Goal: Transaction & Acquisition: Purchase product/service

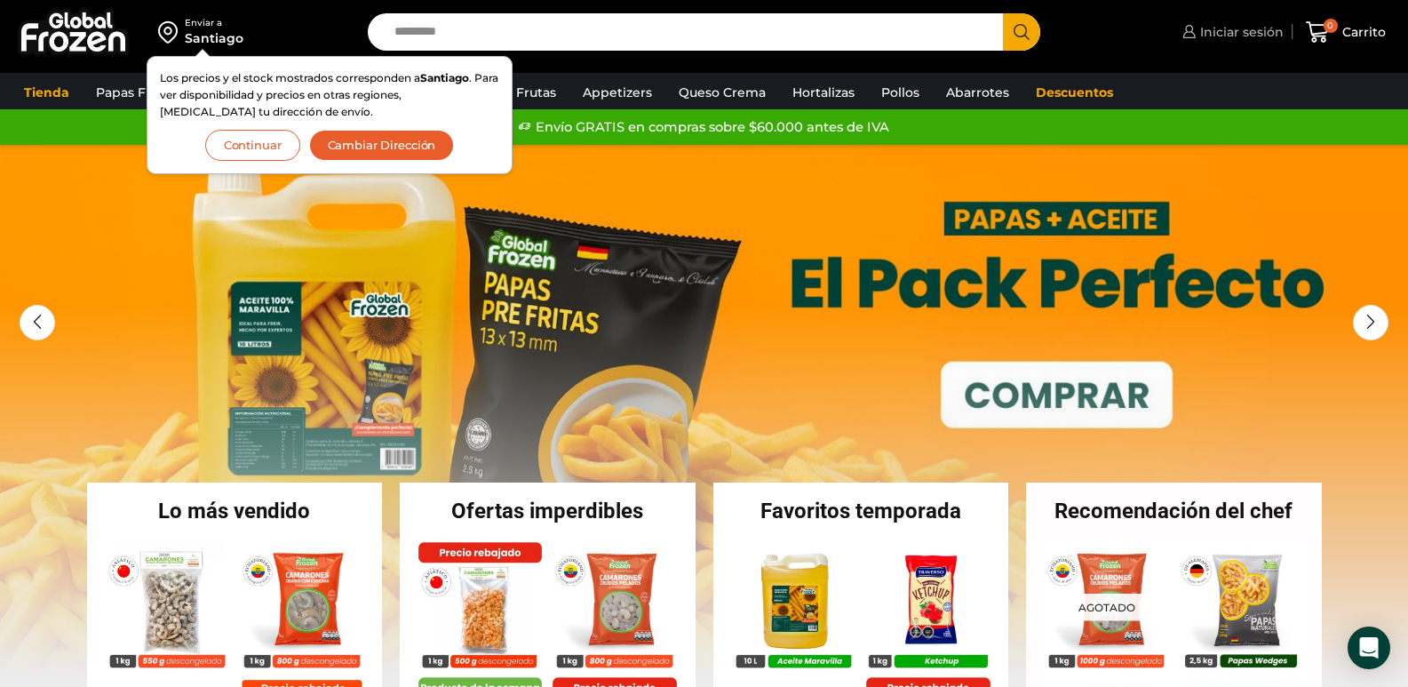
click at [1231, 29] on span "Iniciar sesión" at bounding box center [1240, 32] width 88 height 18
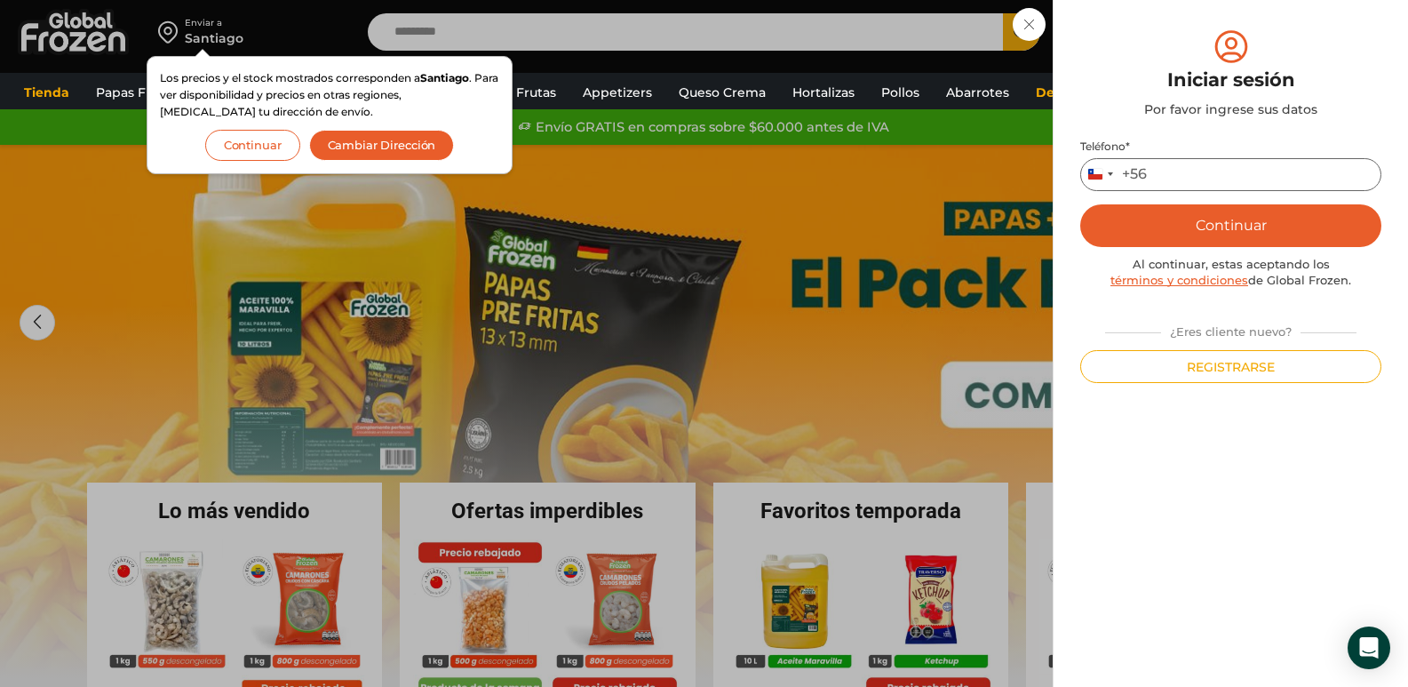
click at [1207, 172] on input "Teléfono *" at bounding box center [1230, 174] width 301 height 33
type input "*********"
click at [1202, 220] on button "Continuar" at bounding box center [1230, 225] width 301 height 43
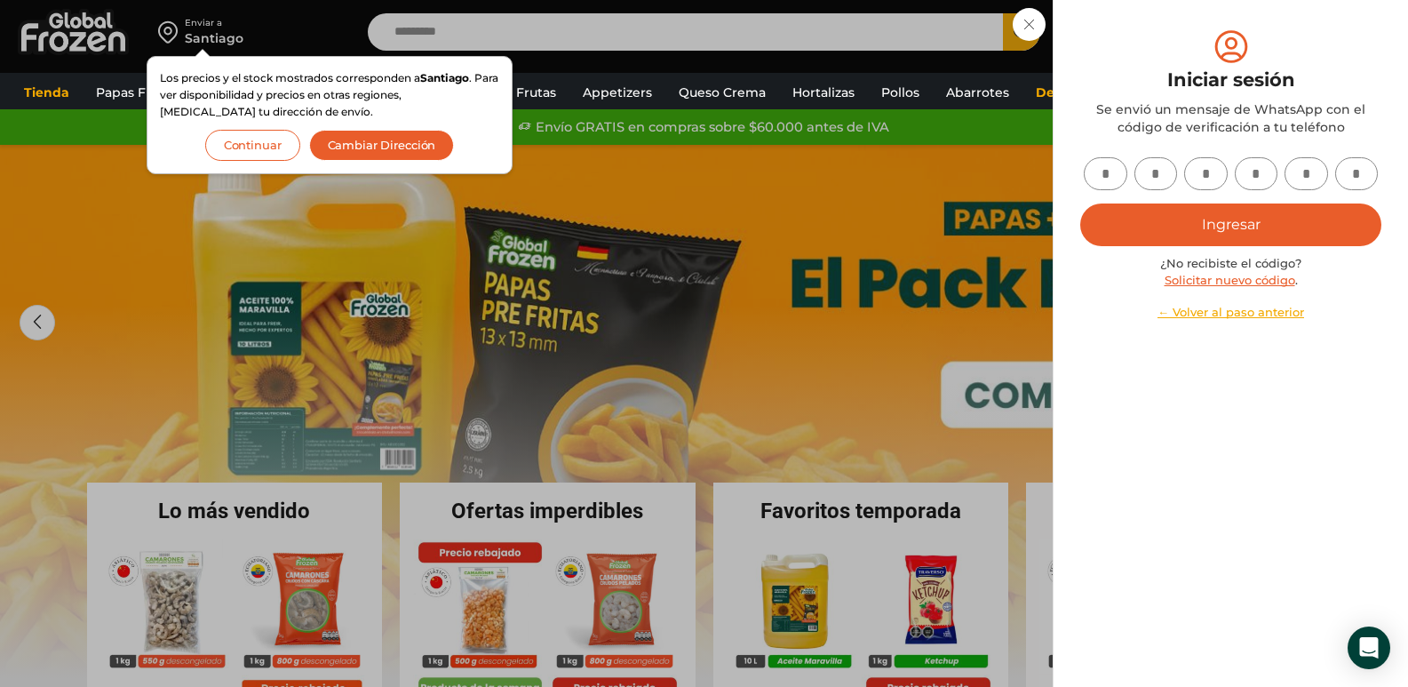
click at [1104, 173] on input "text" at bounding box center [1106, 173] width 44 height 33
type input "*"
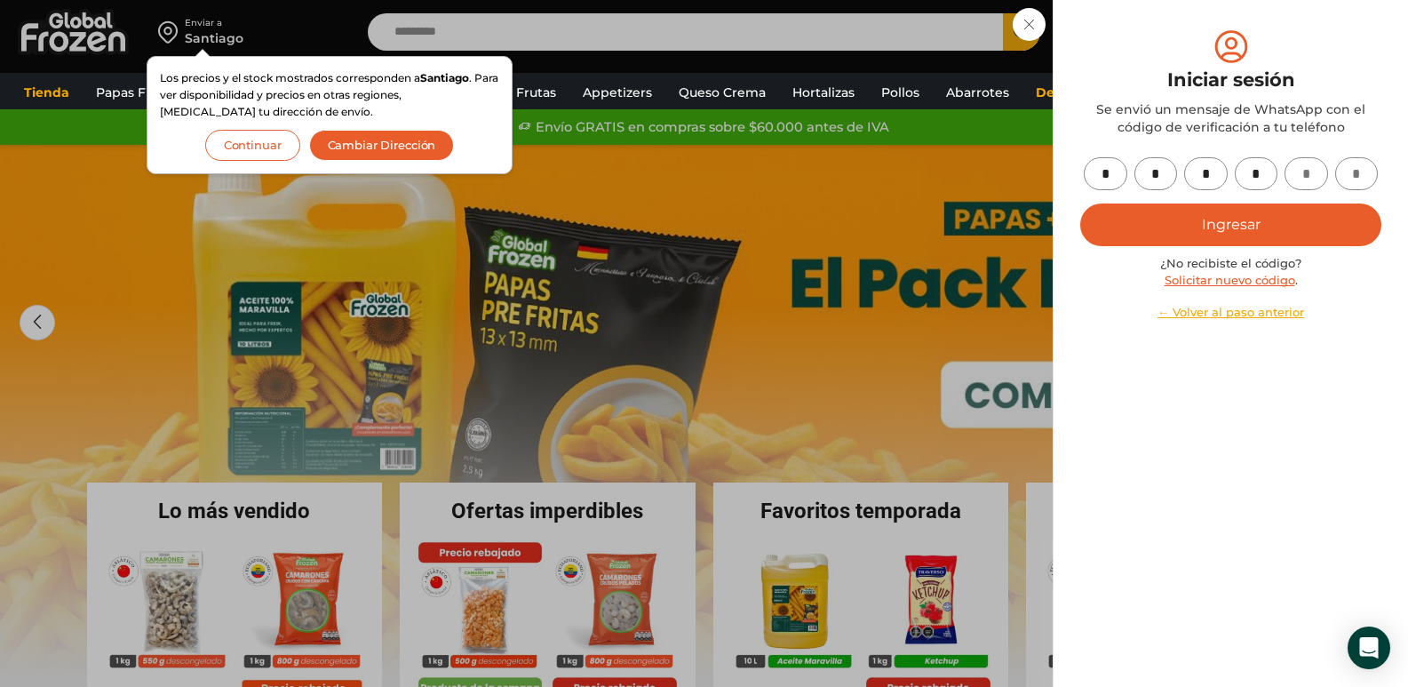
type input "*"
click at [1156, 226] on button "Ingresar" at bounding box center [1230, 224] width 301 height 43
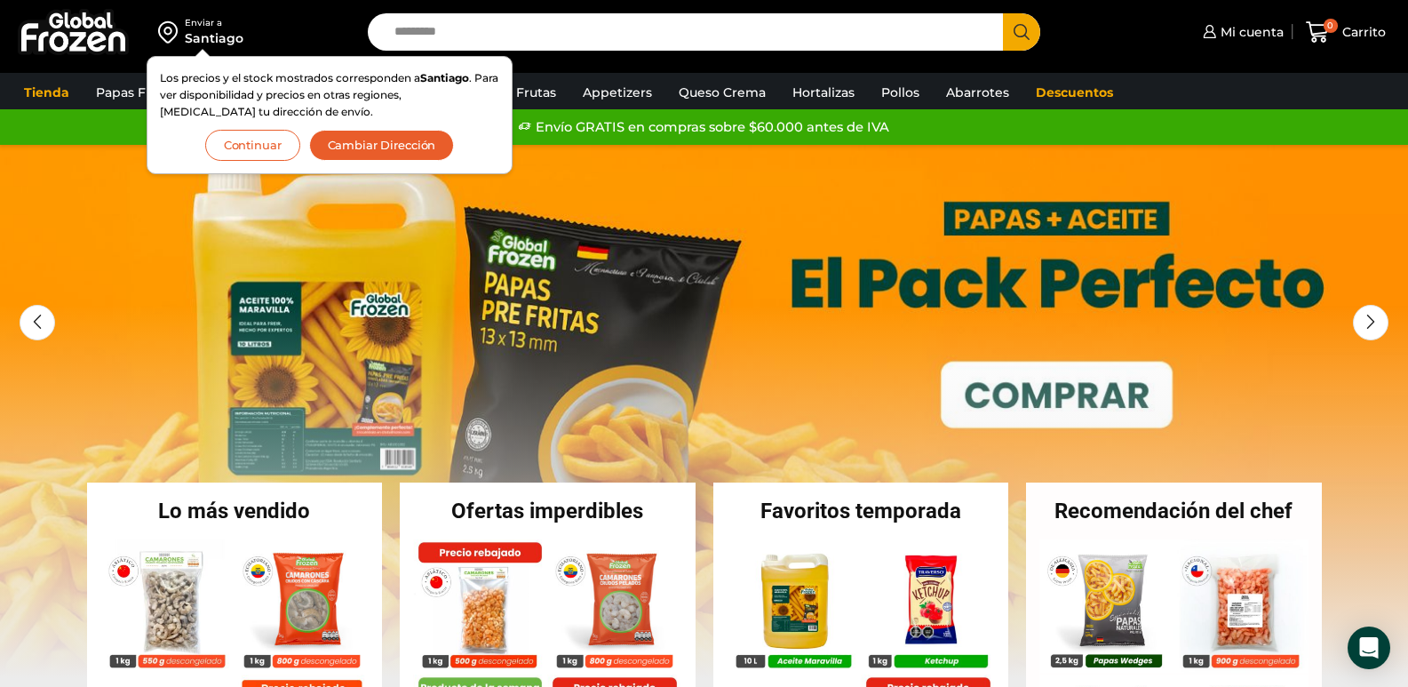
click at [274, 150] on button "Continuar" at bounding box center [252, 145] width 95 height 31
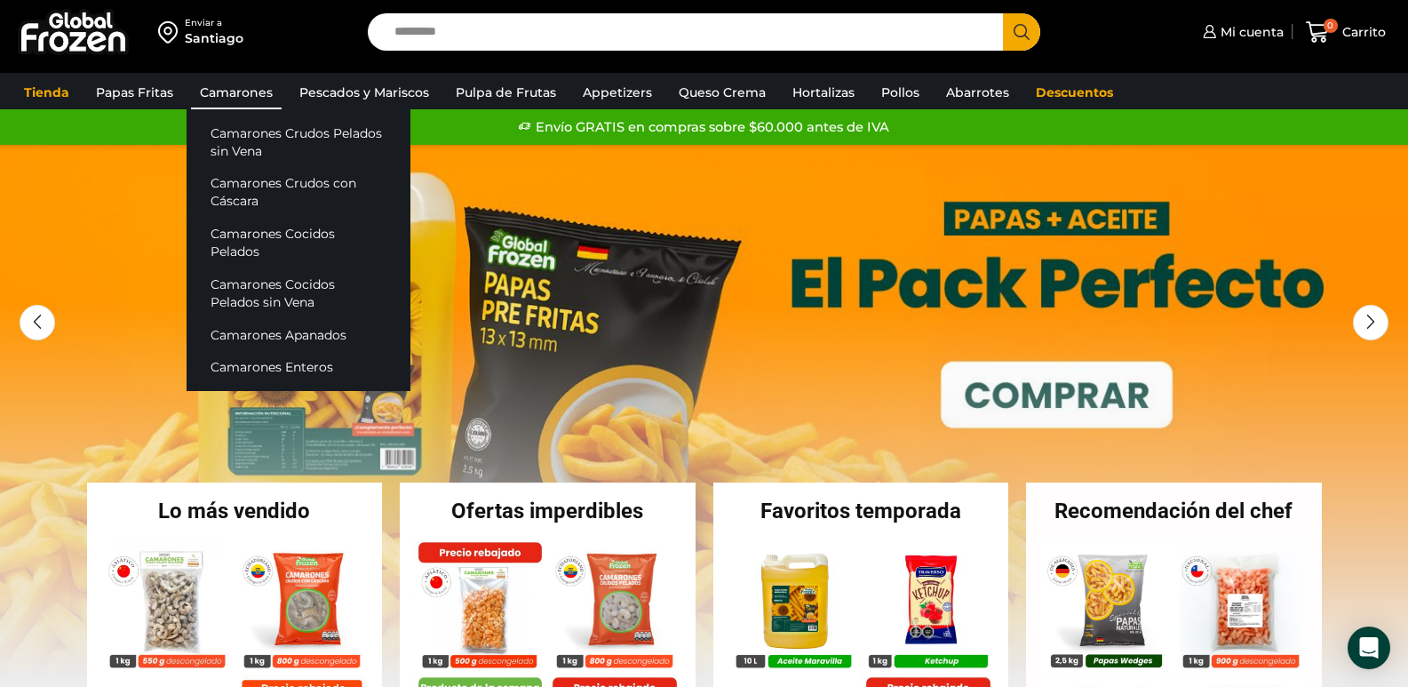
click at [232, 92] on link "Camarones" at bounding box center [236, 92] width 91 height 34
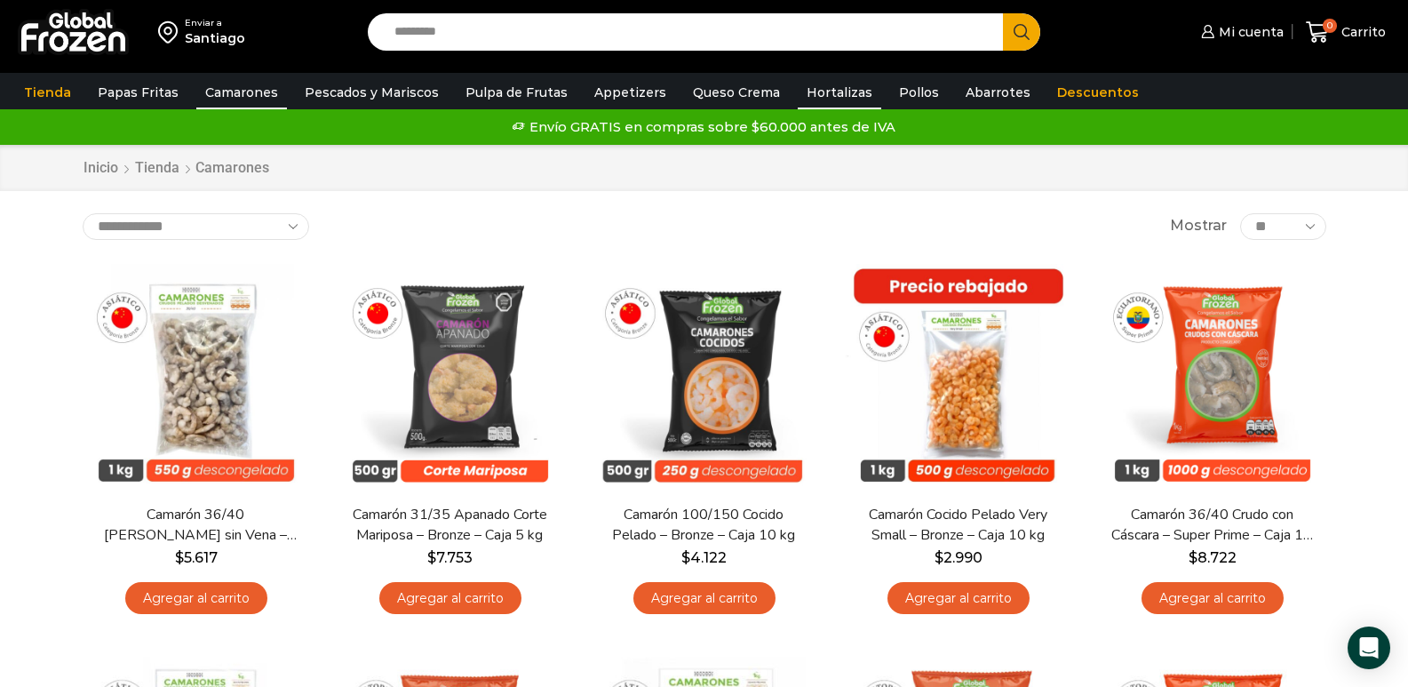
click at [834, 96] on link "Hortalizas" at bounding box center [839, 92] width 83 height 34
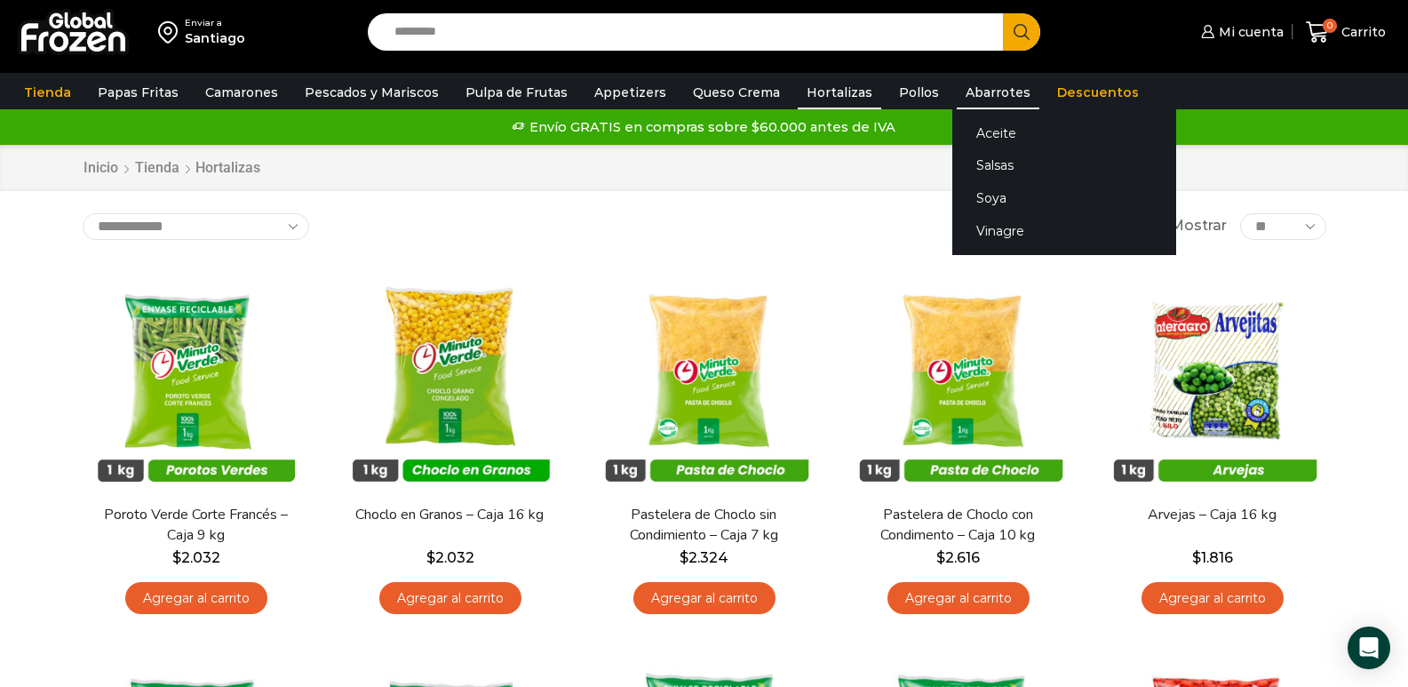
click at [961, 96] on link "Abarrotes" at bounding box center [998, 92] width 83 height 34
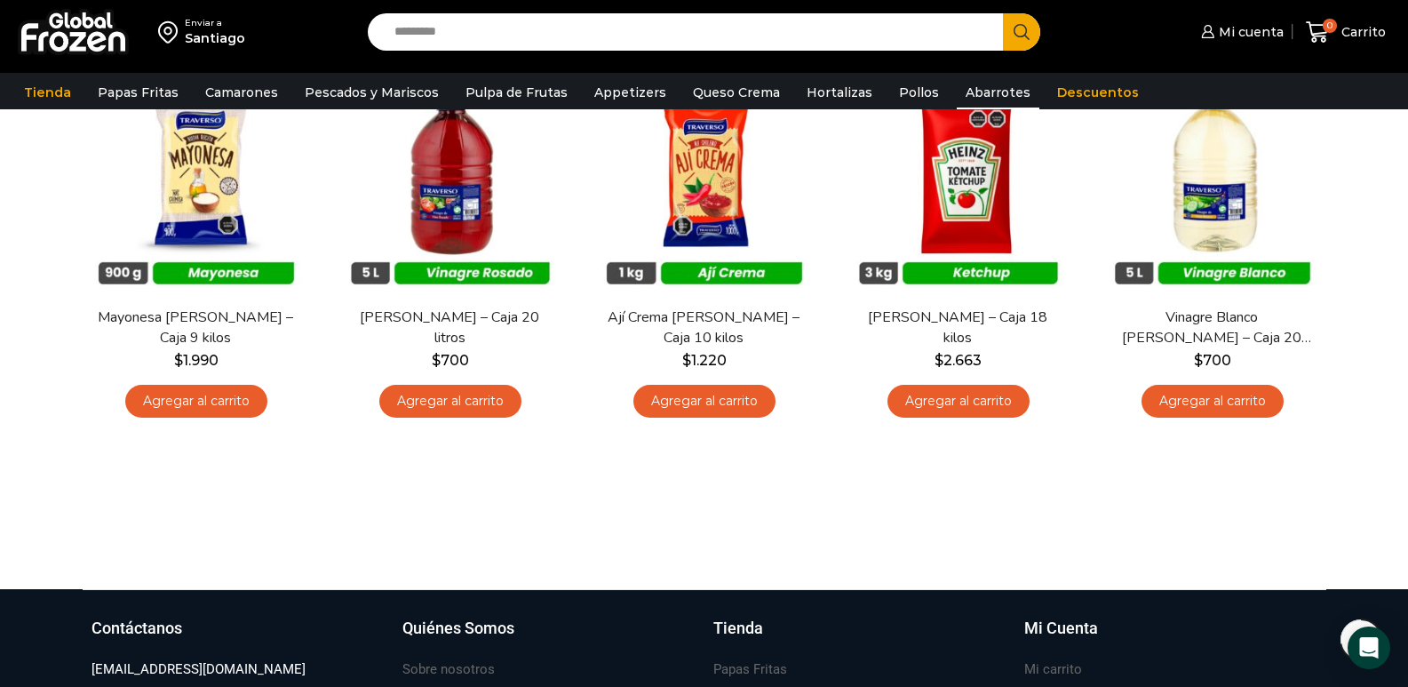
scroll to position [888, 0]
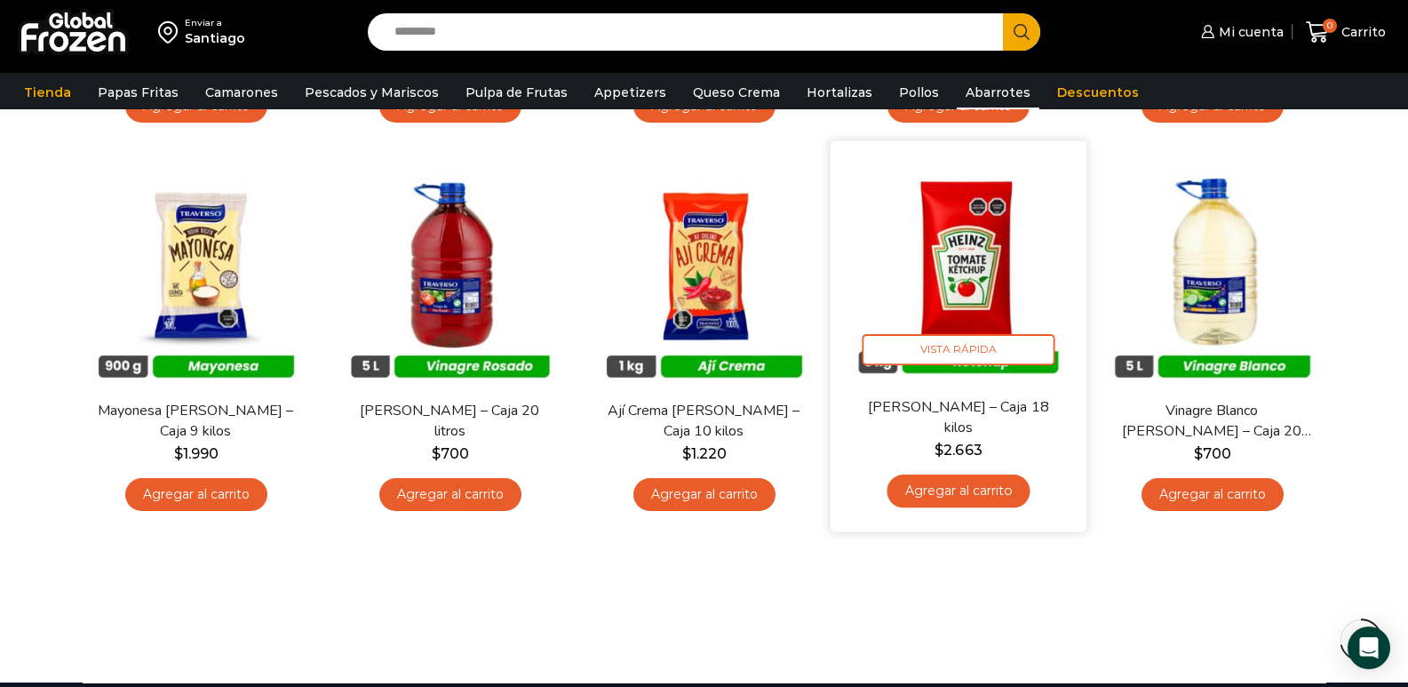
click at [980, 489] on link "Agregar al carrito" at bounding box center [957, 490] width 143 height 33
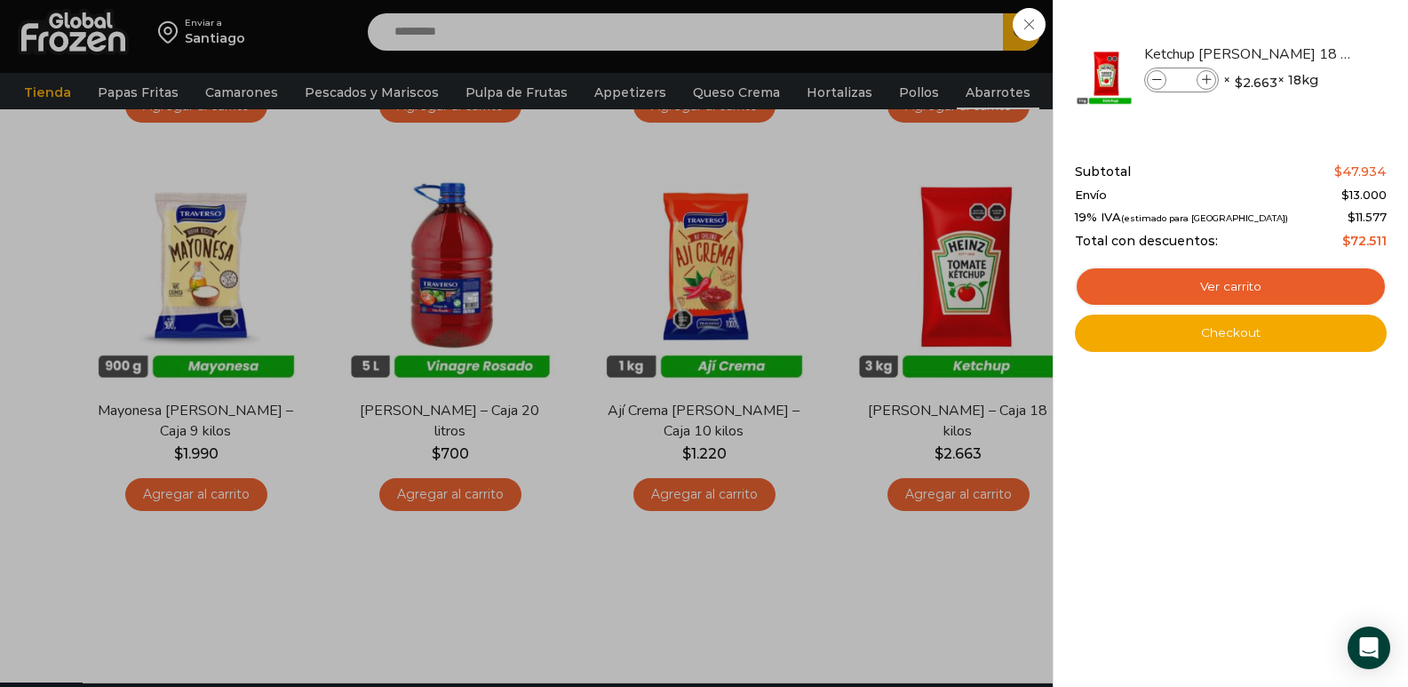
click at [1301, 53] on div "1 Carrito 1 1 Shopping Cart *" at bounding box center [1345, 33] width 89 height 42
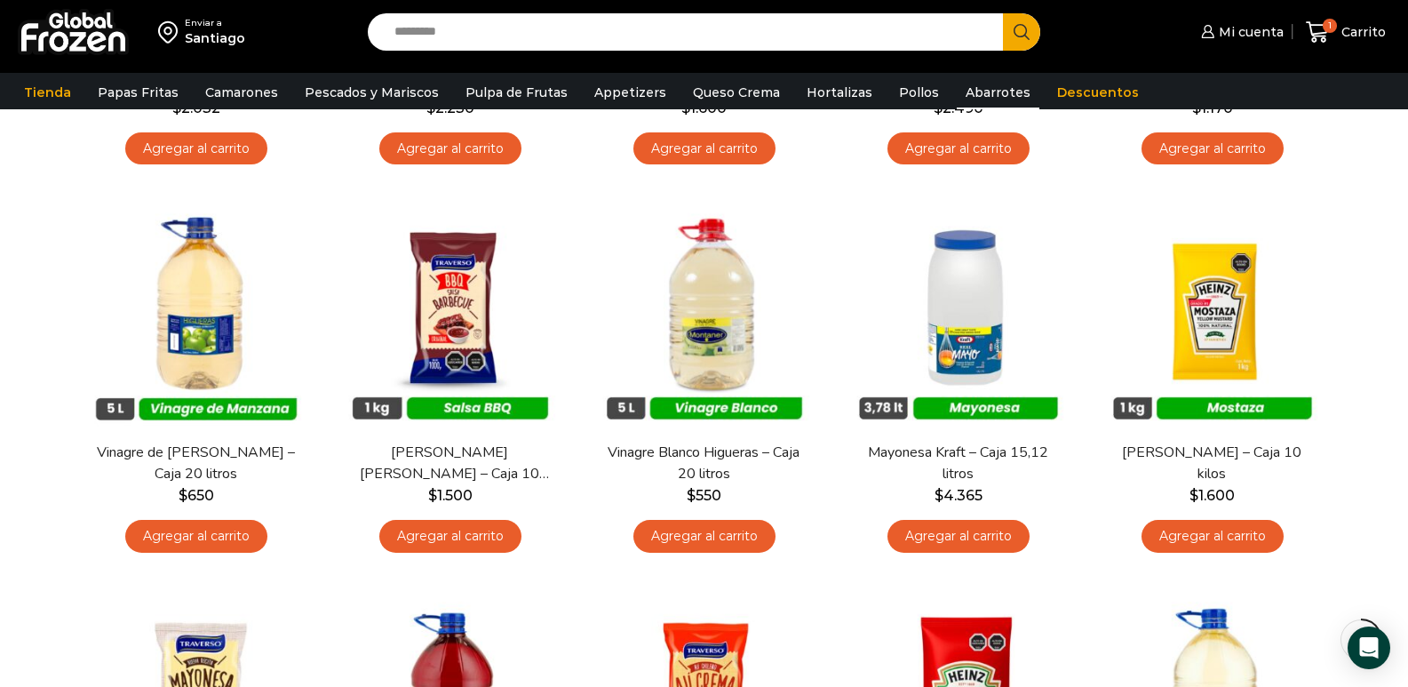
scroll to position [178, 0]
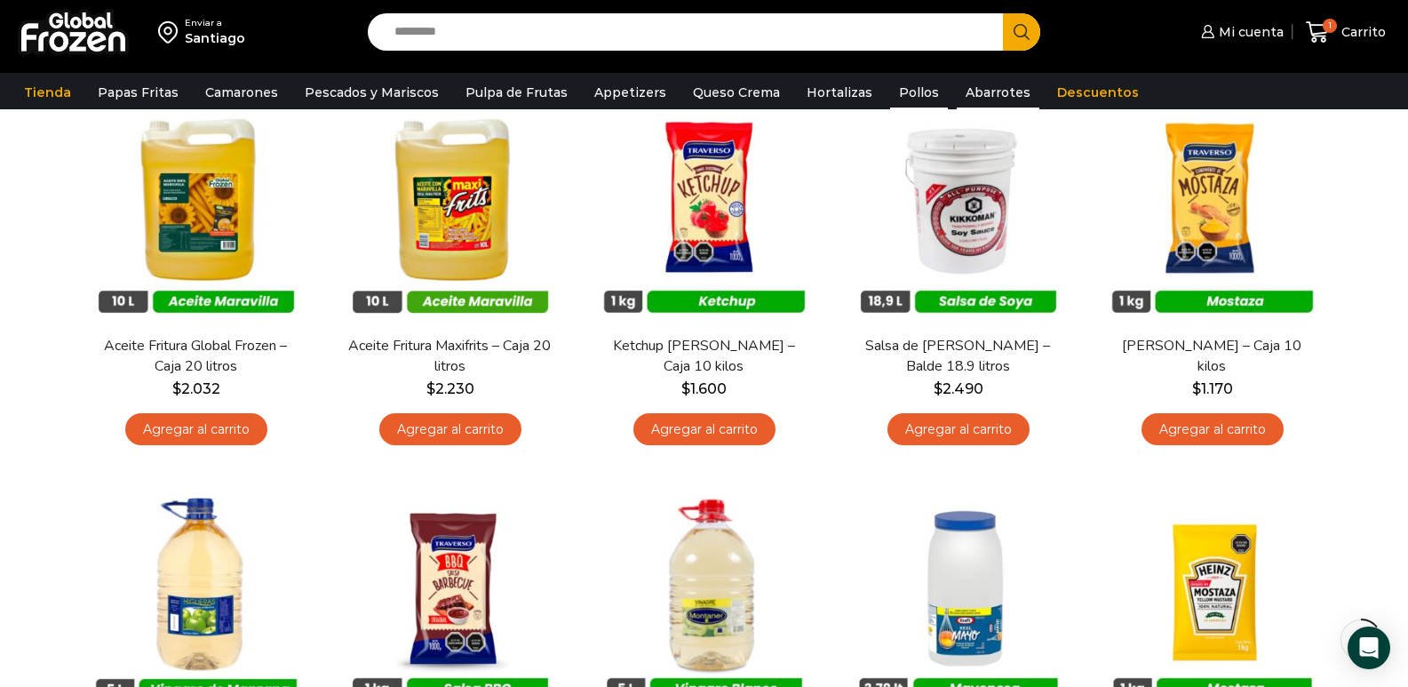
click at [890, 88] on link "Pollos" at bounding box center [919, 92] width 58 height 34
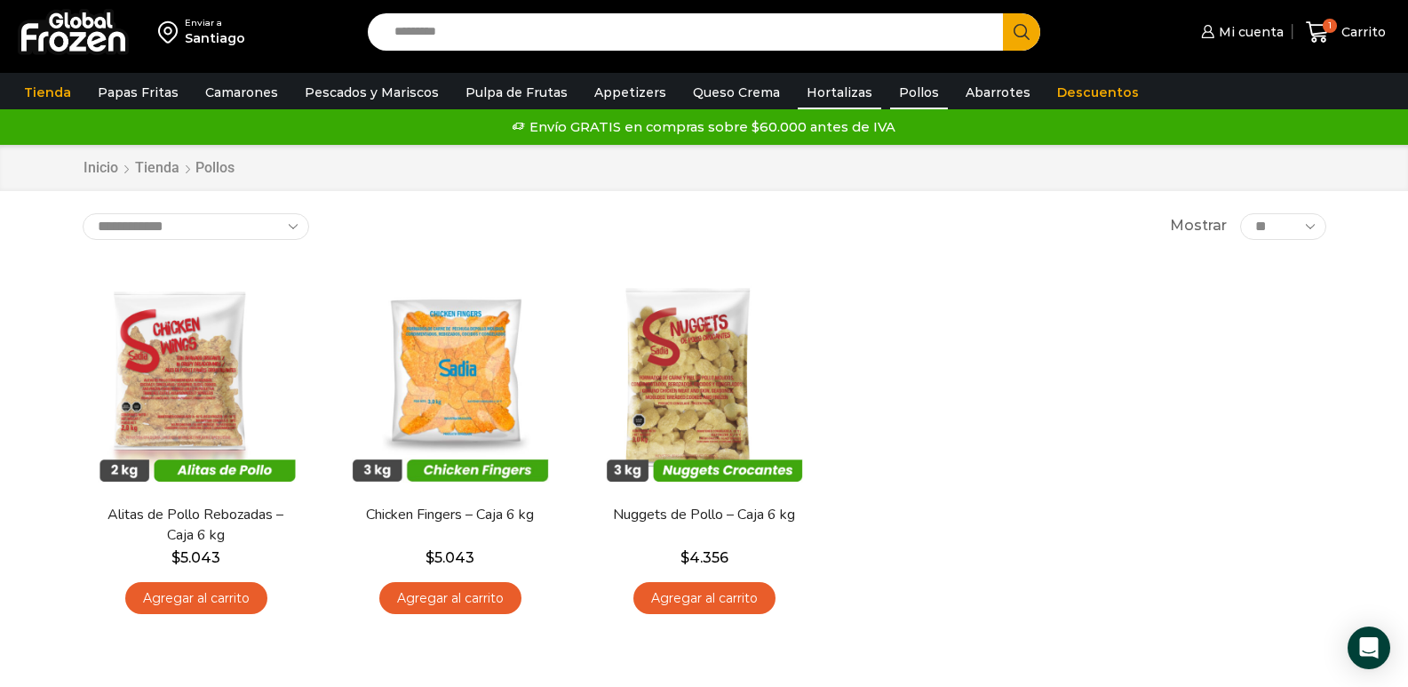
click at [811, 97] on link "Hortalizas" at bounding box center [839, 92] width 83 height 34
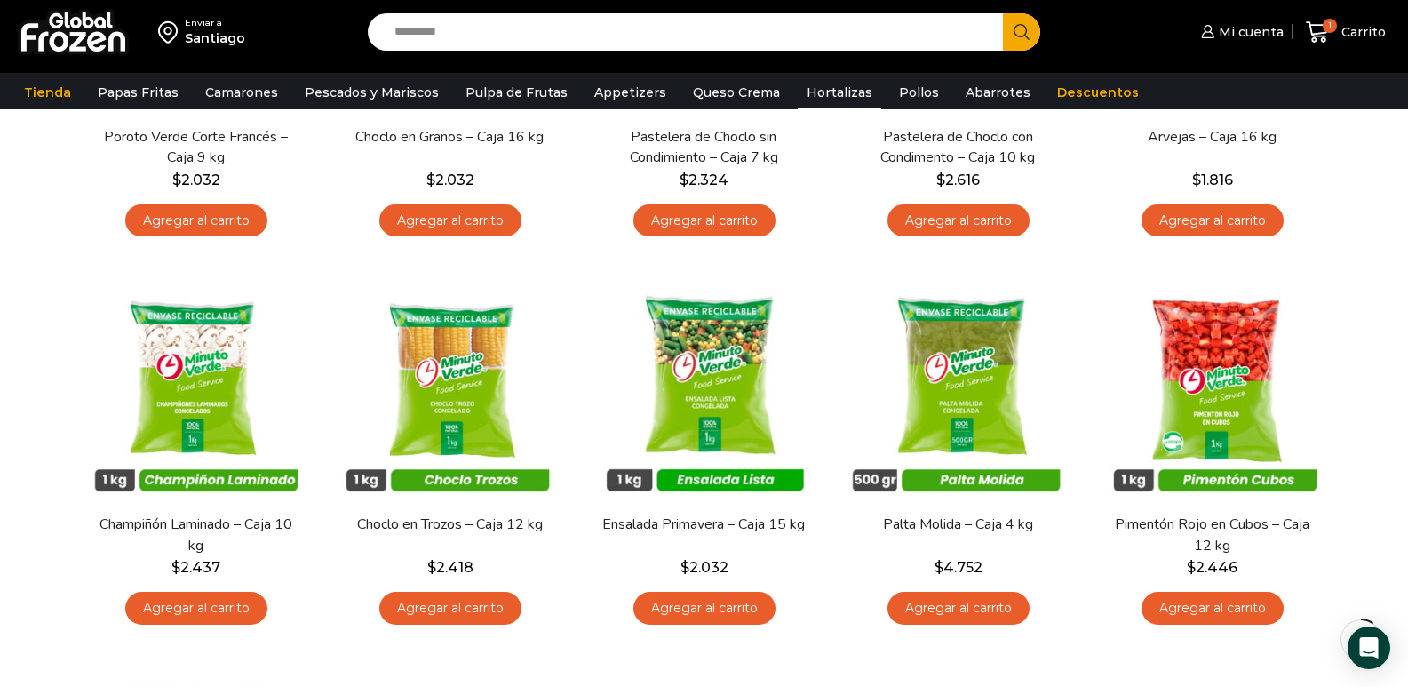
scroll to position [89, 0]
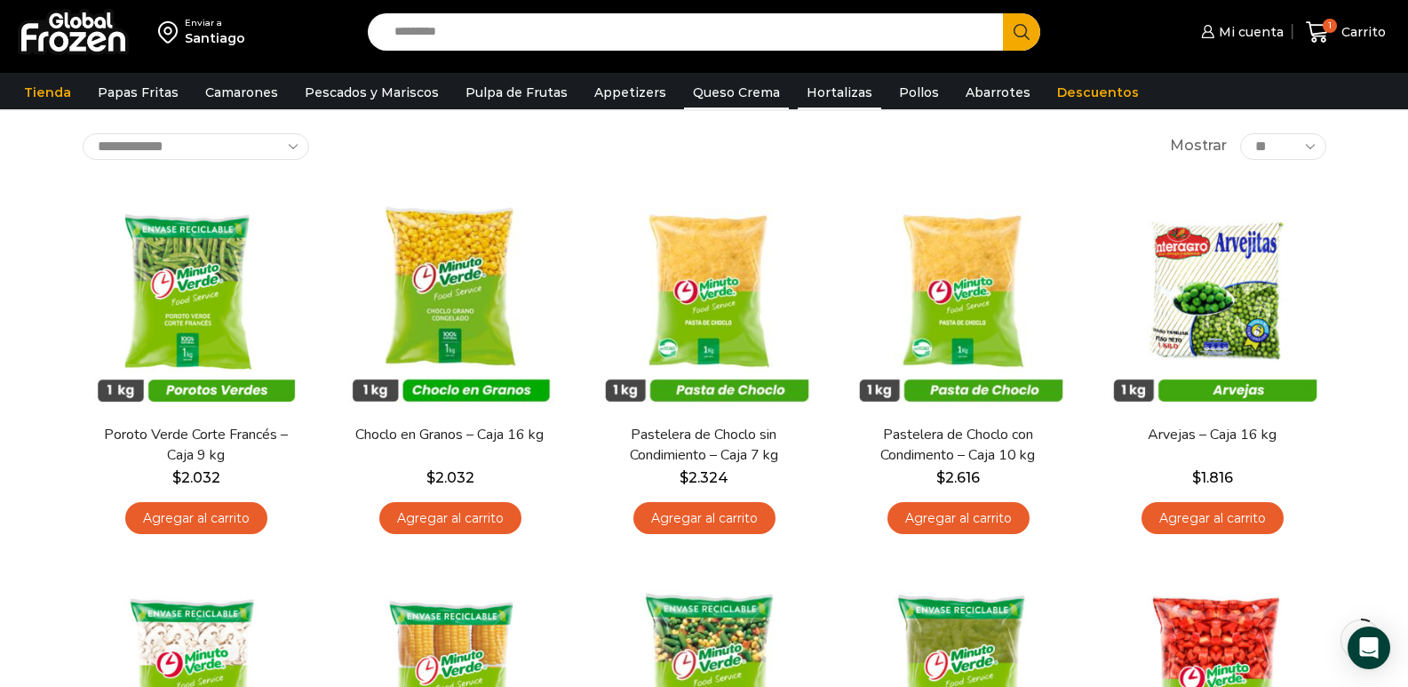
click at [693, 91] on link "Queso Crema" at bounding box center [736, 92] width 105 height 34
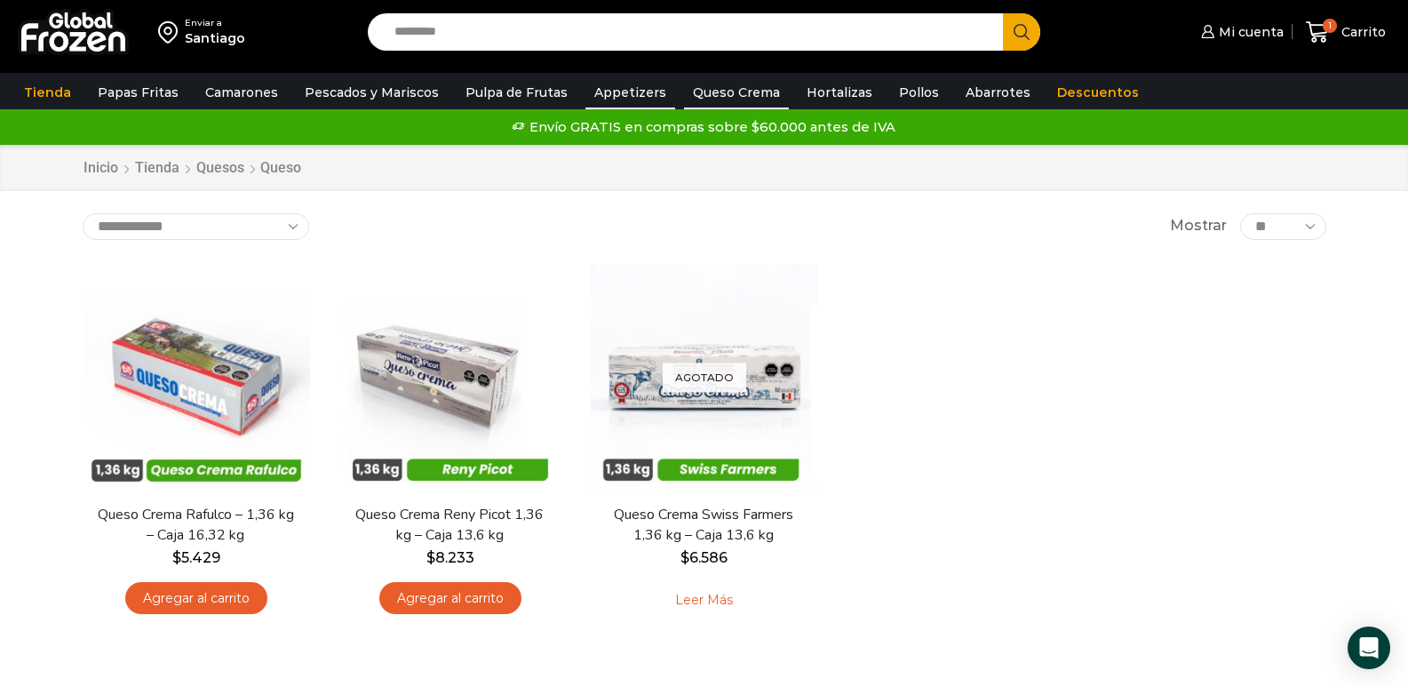
click at [601, 90] on link "Appetizers" at bounding box center [630, 92] width 90 height 34
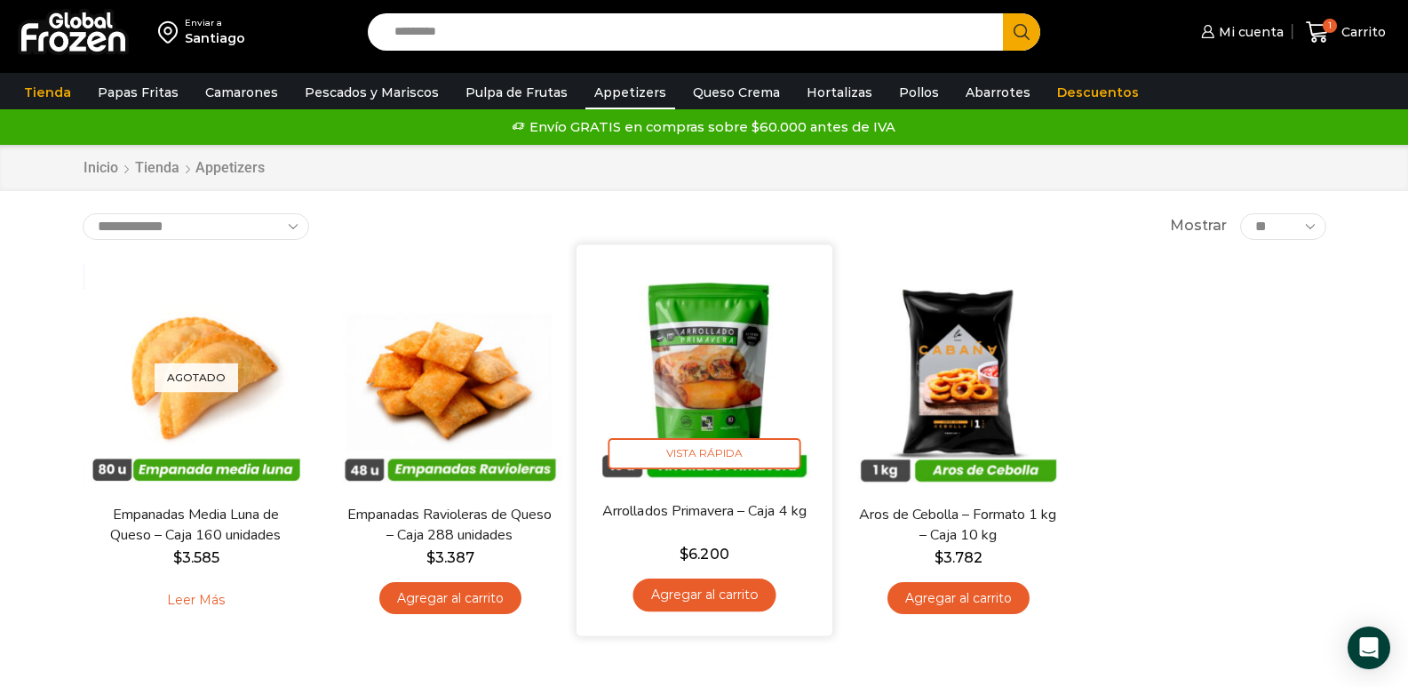
click at [699, 600] on link "Agregar al carrito" at bounding box center [703, 594] width 143 height 33
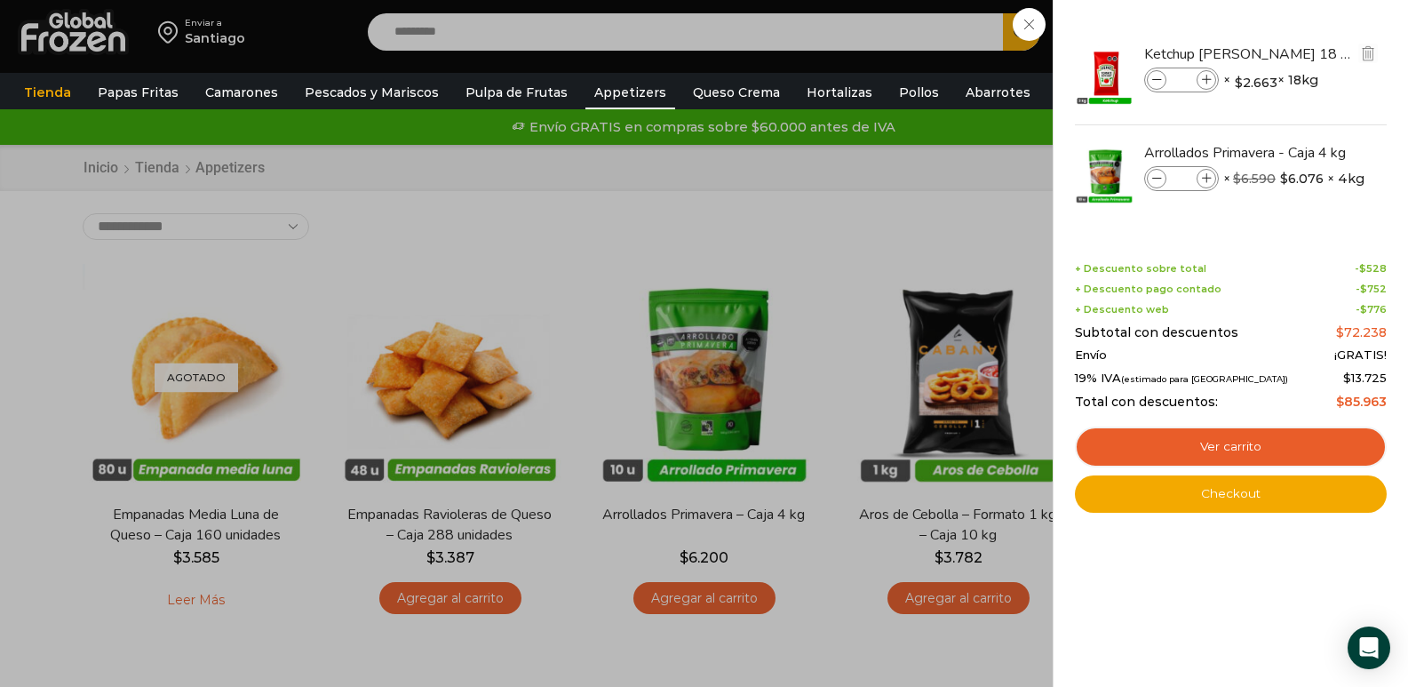
click at [1163, 80] on span at bounding box center [1157, 80] width 20 height 20
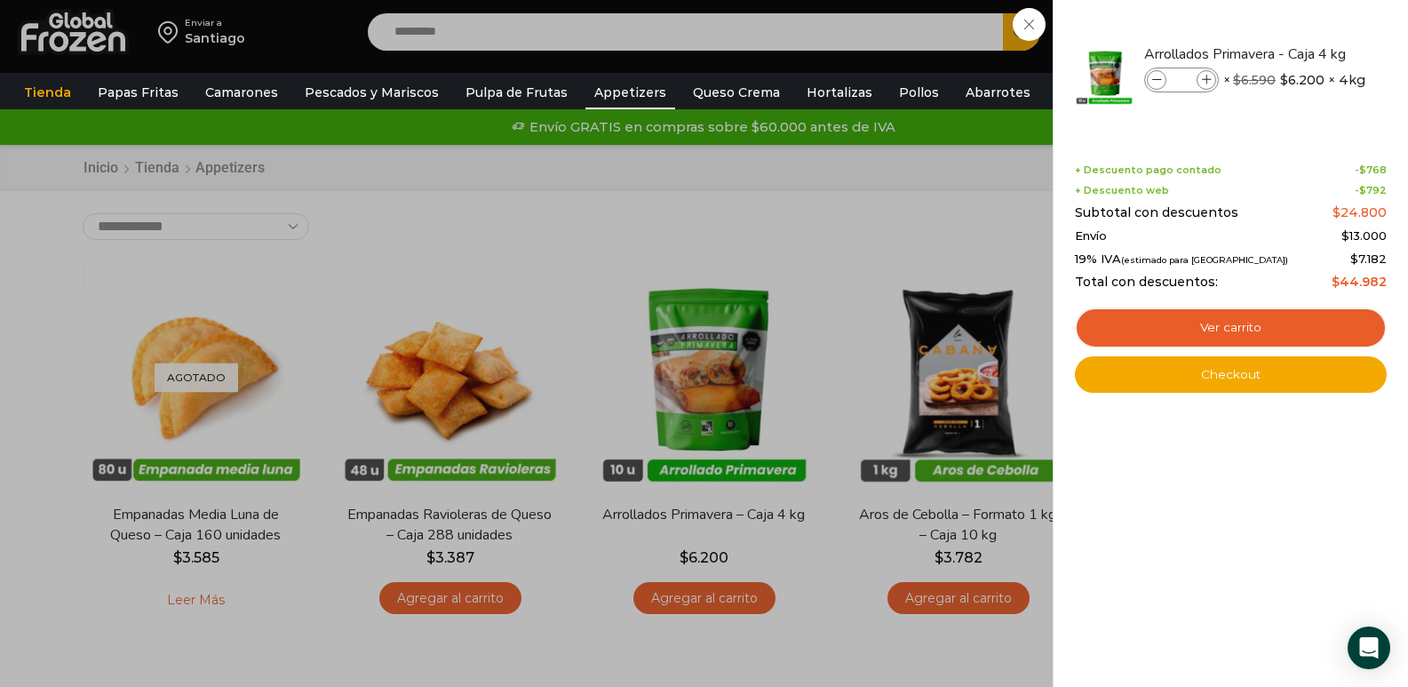
click at [1301, 53] on div "1 Carrito 1 1 Shopping Cart *" at bounding box center [1345, 33] width 89 height 42
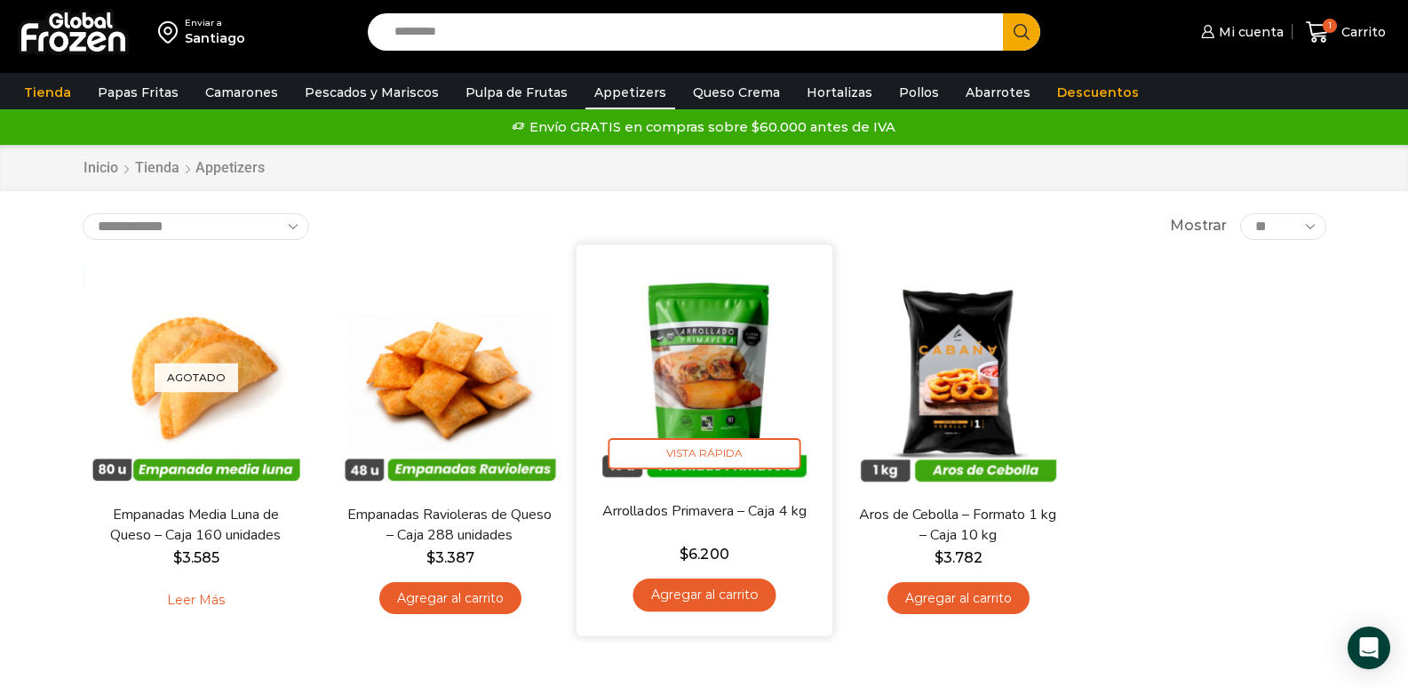
click at [690, 353] on img at bounding box center [704, 372] width 229 height 229
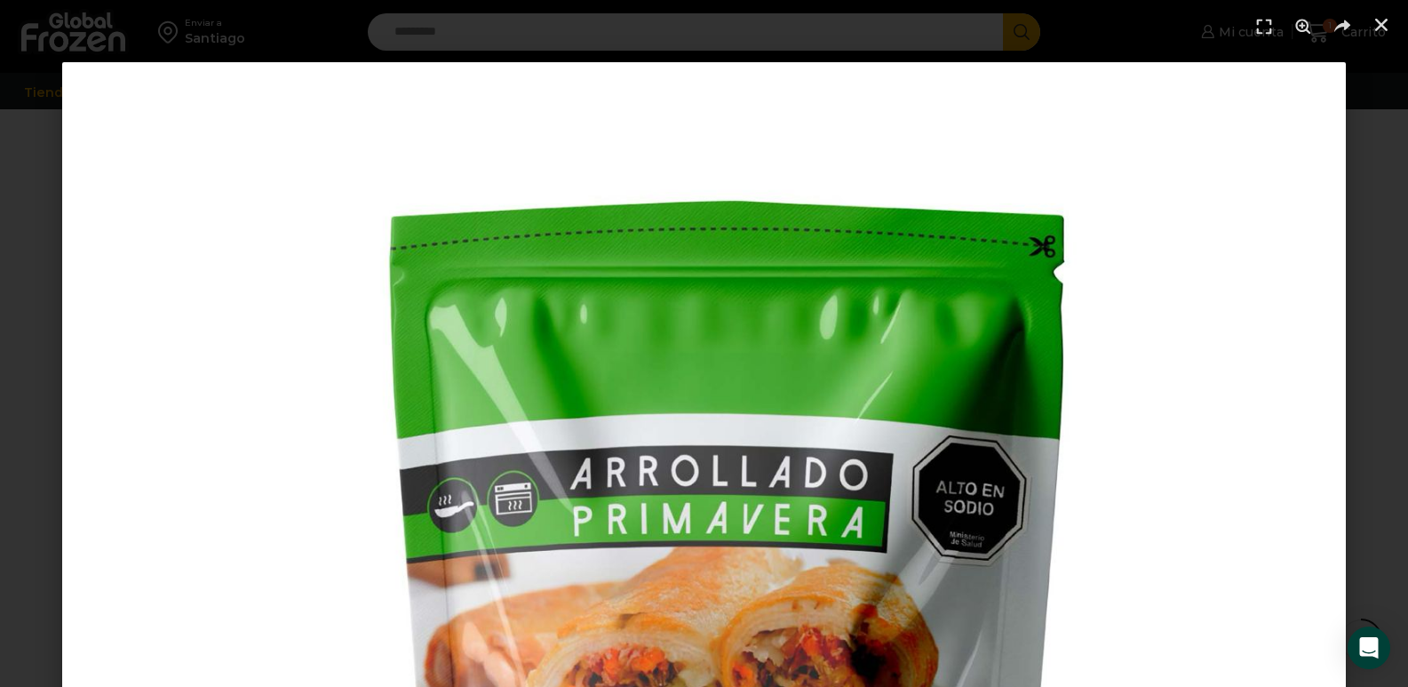
scroll to position [800, 0]
click at [1267, 27] on icon "Pantalla completa" at bounding box center [1264, 26] width 27 height 27
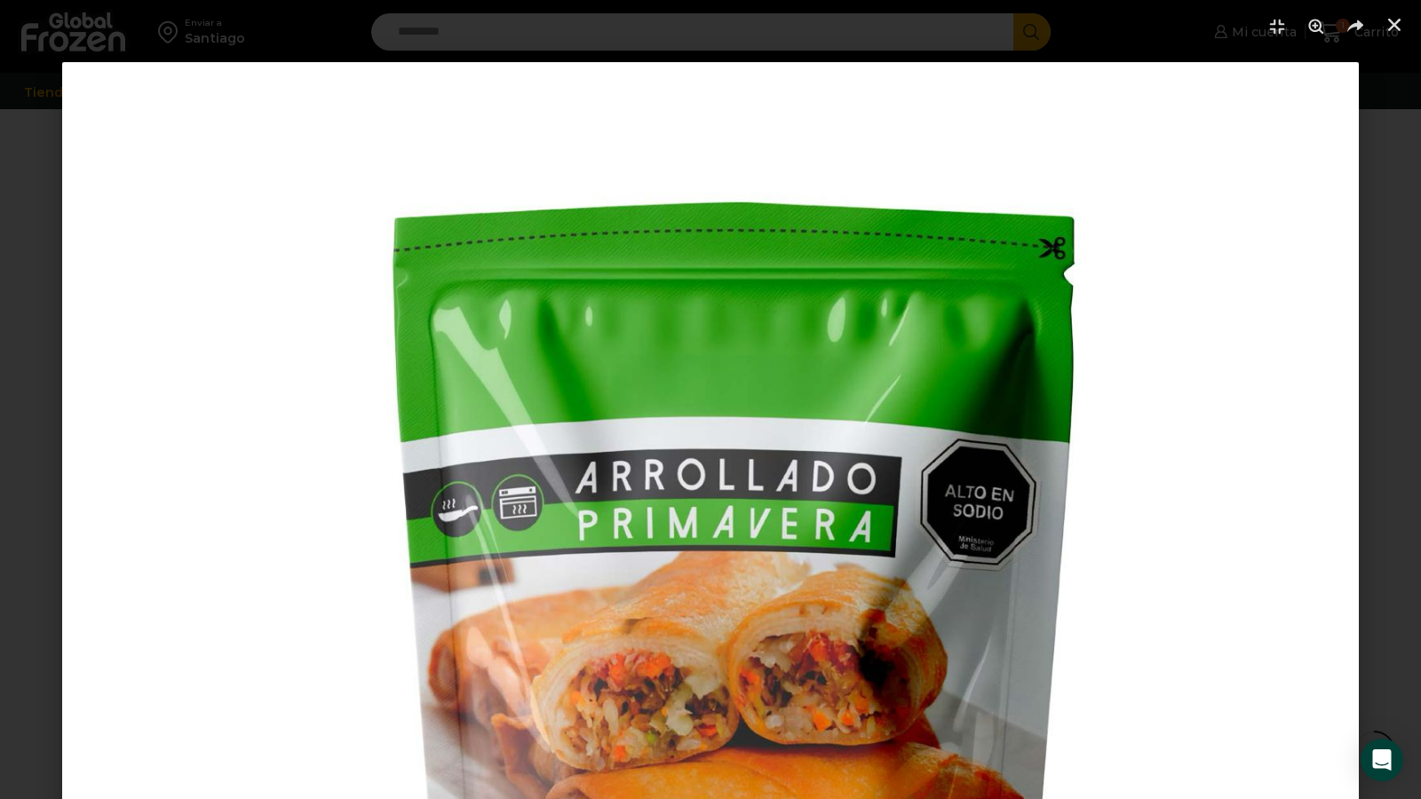
click at [586, 264] on img "1 / 1" at bounding box center [710, 710] width 1297 height 1297
click at [1280, 15] on icon "Pantalla completa" at bounding box center [1277, 26] width 27 height 27
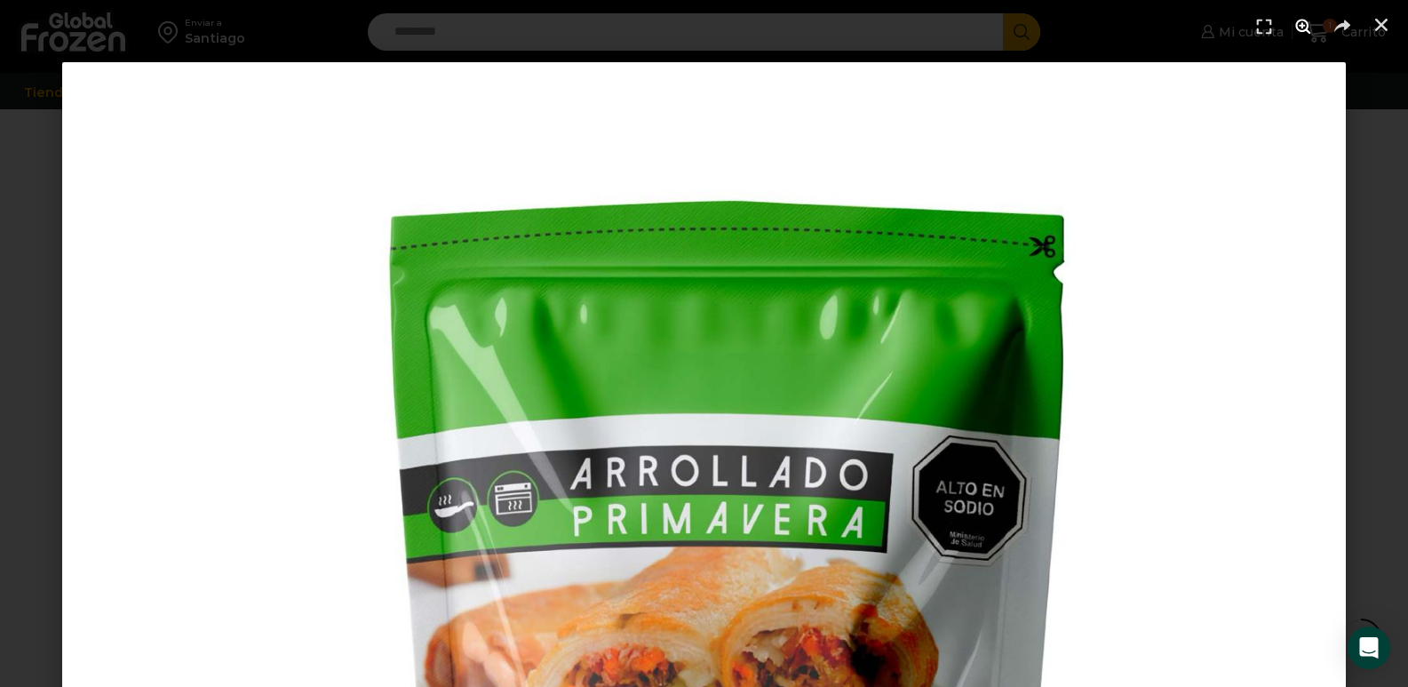
click at [1302, 23] on use "Zoom" at bounding box center [1302, 26] width 15 height 15
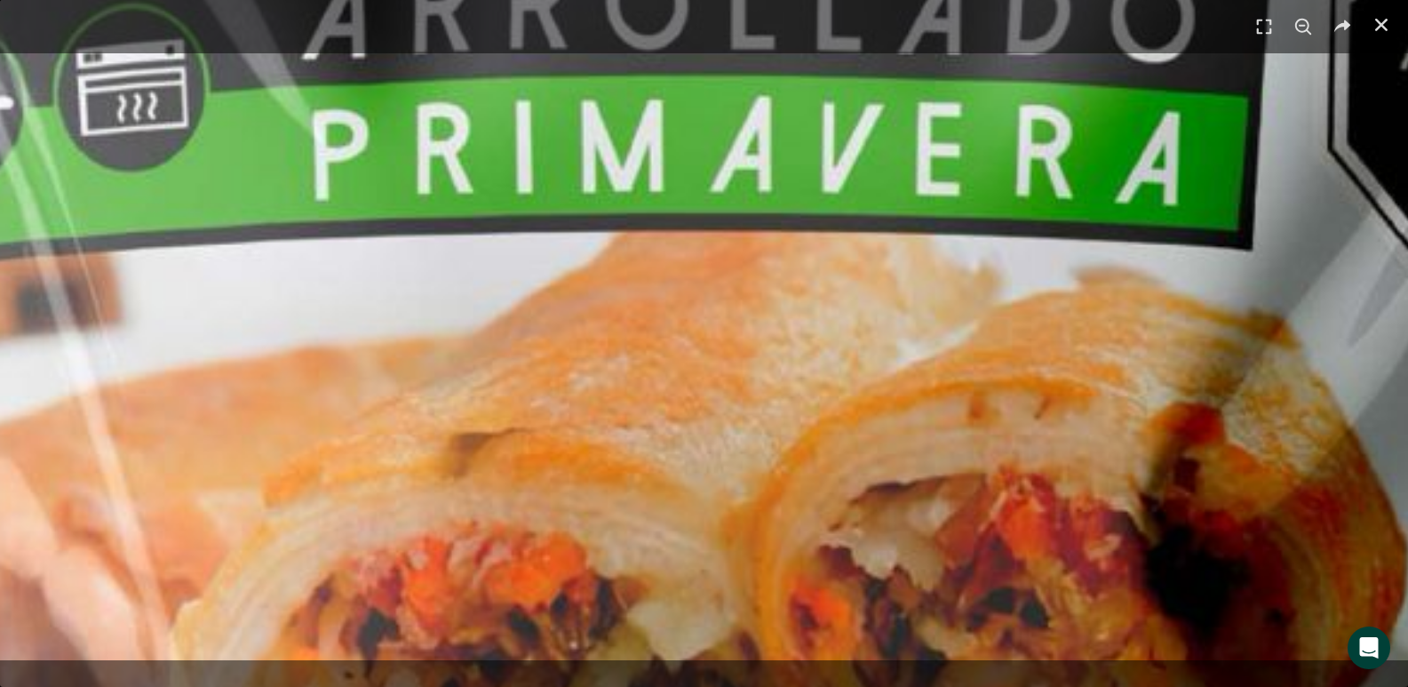
scroll to position [1702, 0]
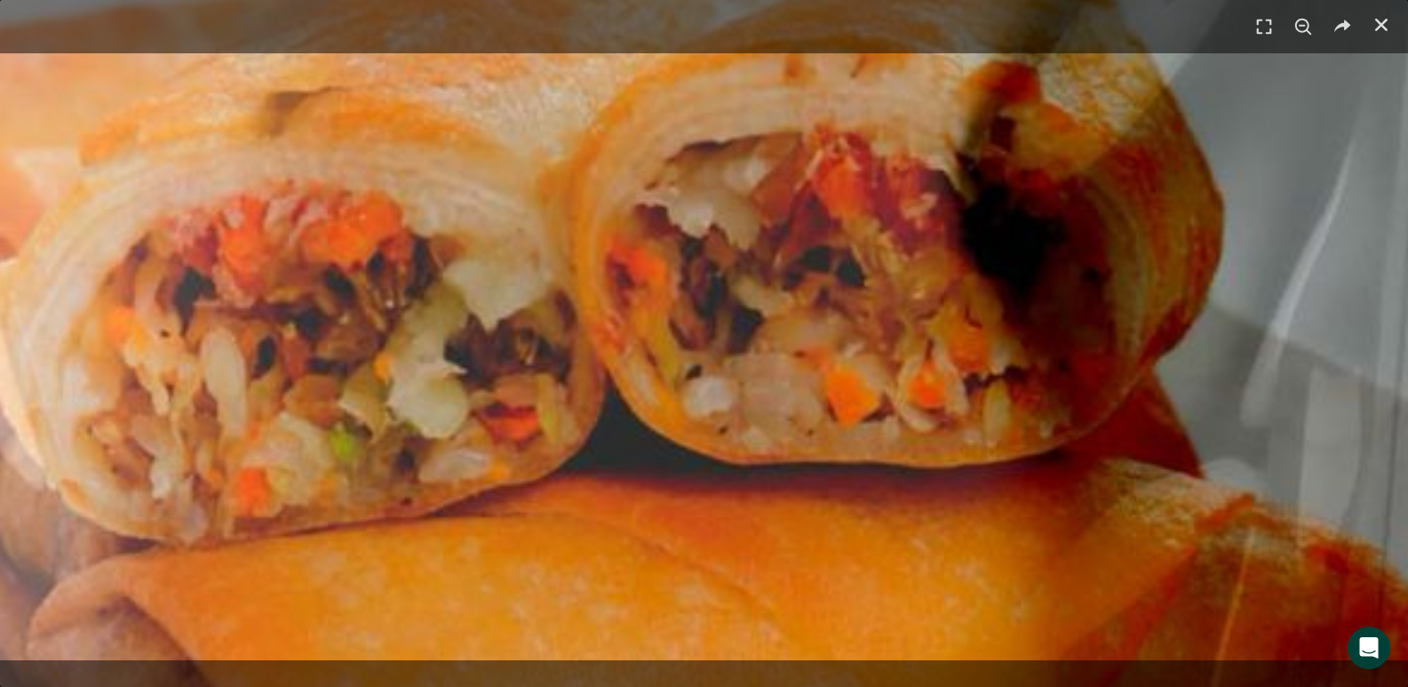
drag, startPoint x: 993, startPoint y: 430, endPoint x: 957, endPoint y: -12, distance: 443.8
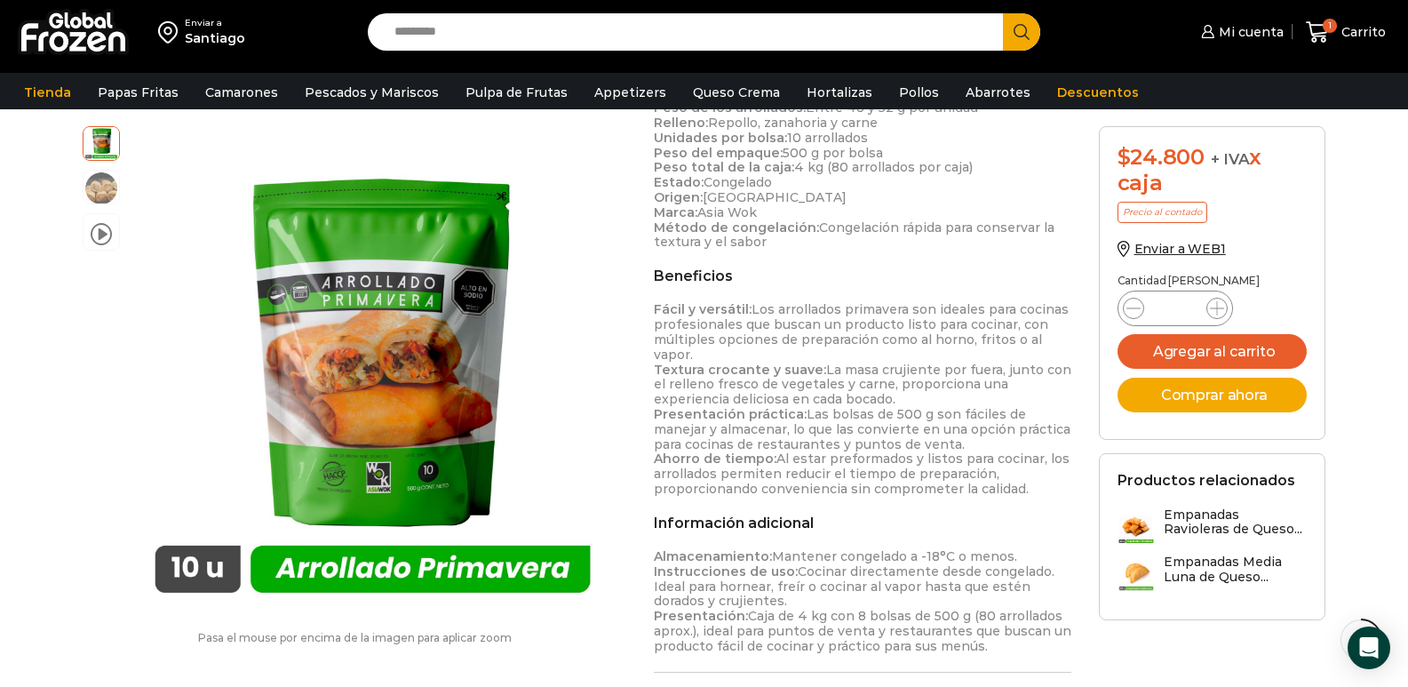
scroll to position [636, 0]
click at [614, 90] on link "Appetizers" at bounding box center [630, 92] width 90 height 34
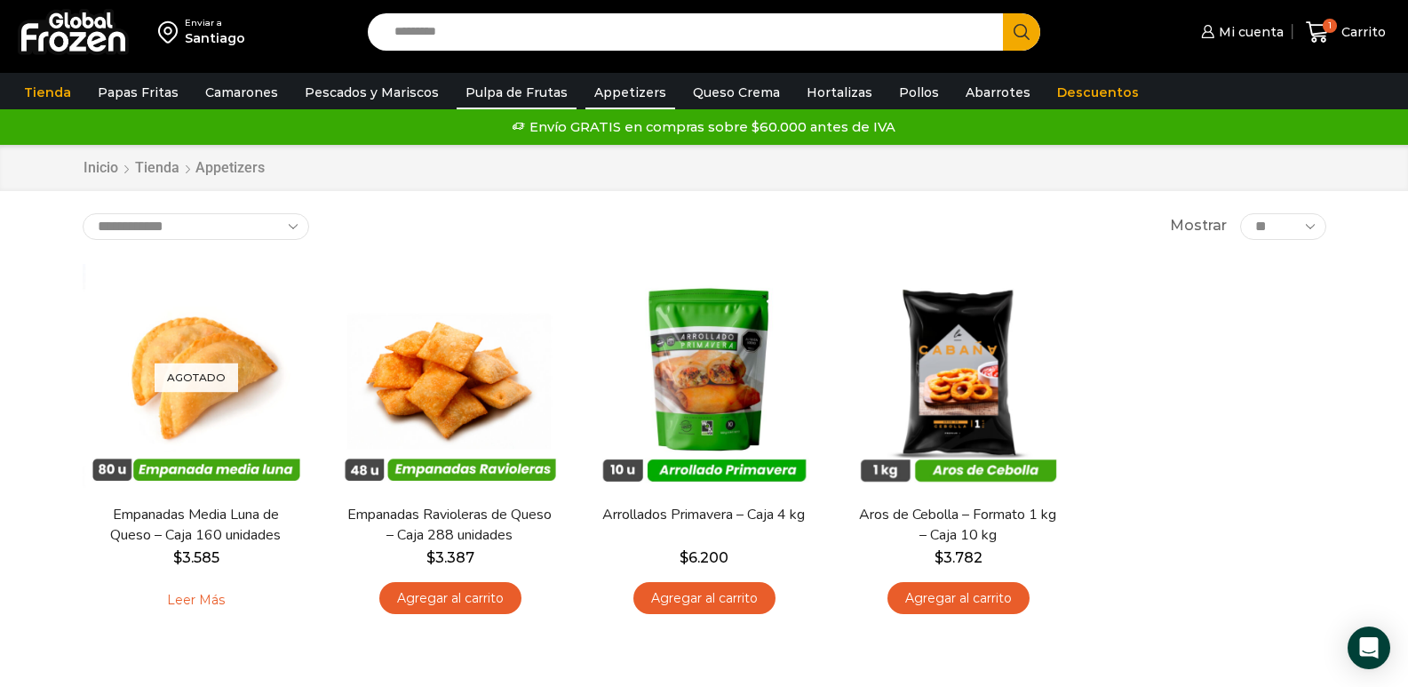
click at [497, 94] on link "Pulpa de Frutas" at bounding box center [517, 92] width 120 height 34
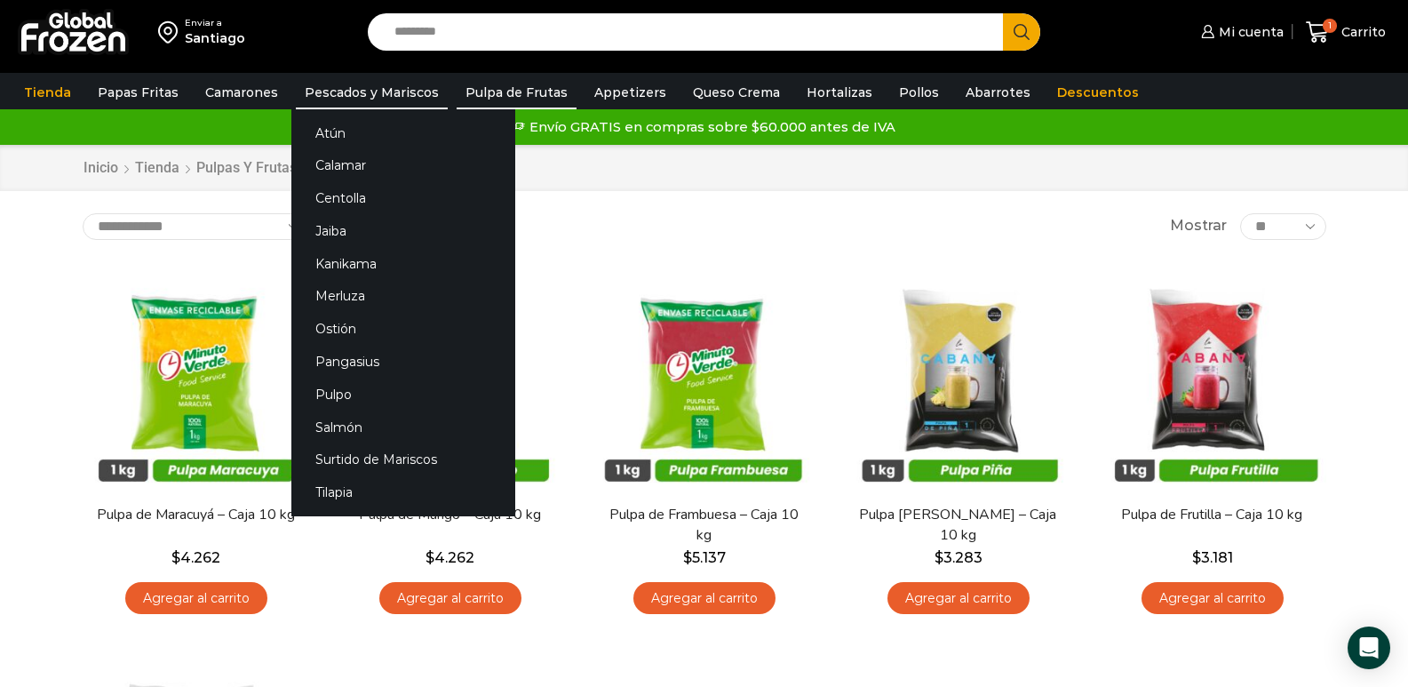
click at [337, 83] on link "Pescados y Mariscos" at bounding box center [372, 92] width 152 height 34
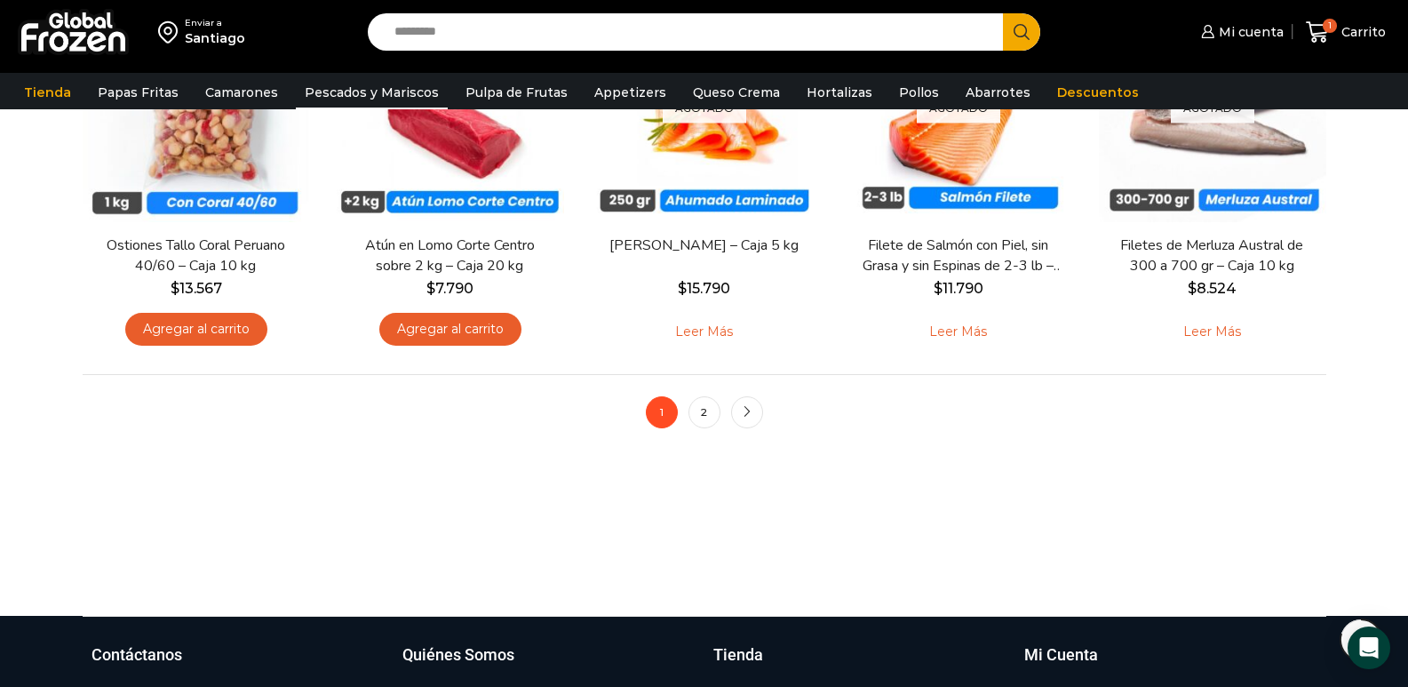
scroll to position [1510, 0]
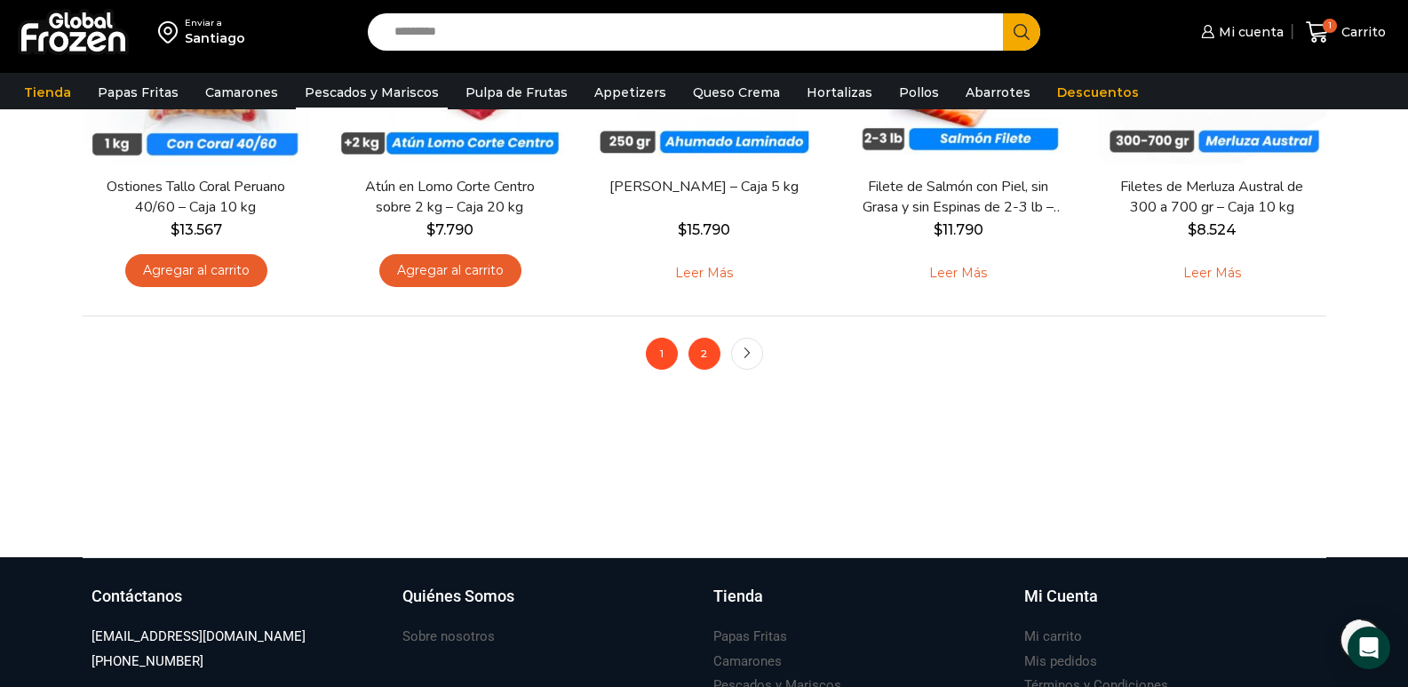
click at [704, 356] on link "2" at bounding box center [704, 354] width 32 height 32
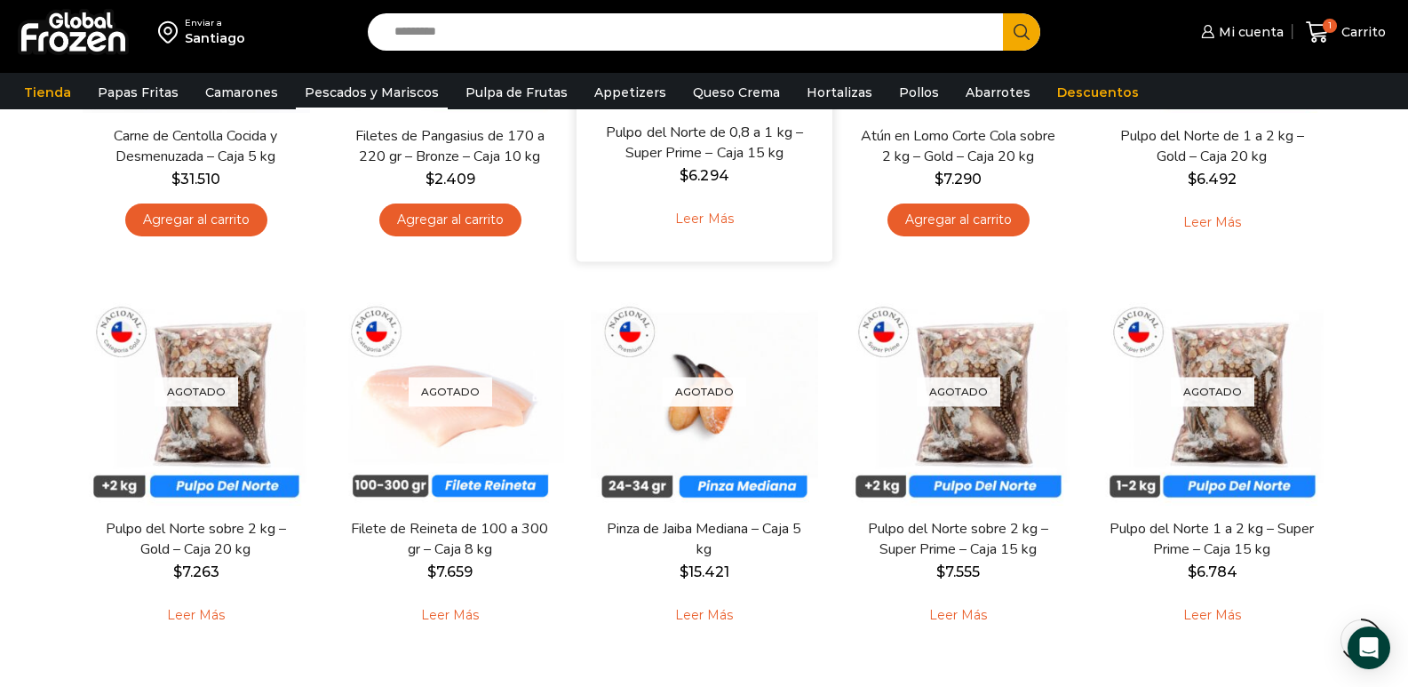
scroll to position [533, 0]
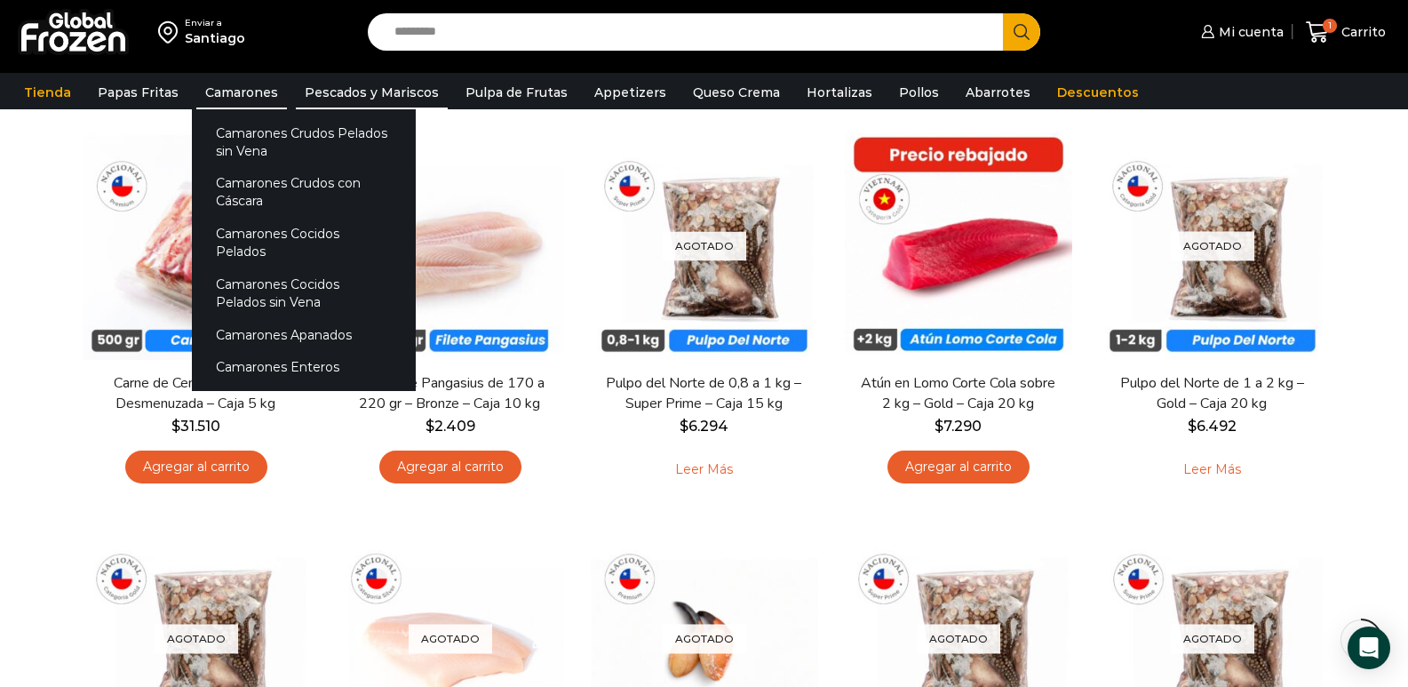
click at [226, 97] on link "Camarones" at bounding box center [241, 92] width 91 height 34
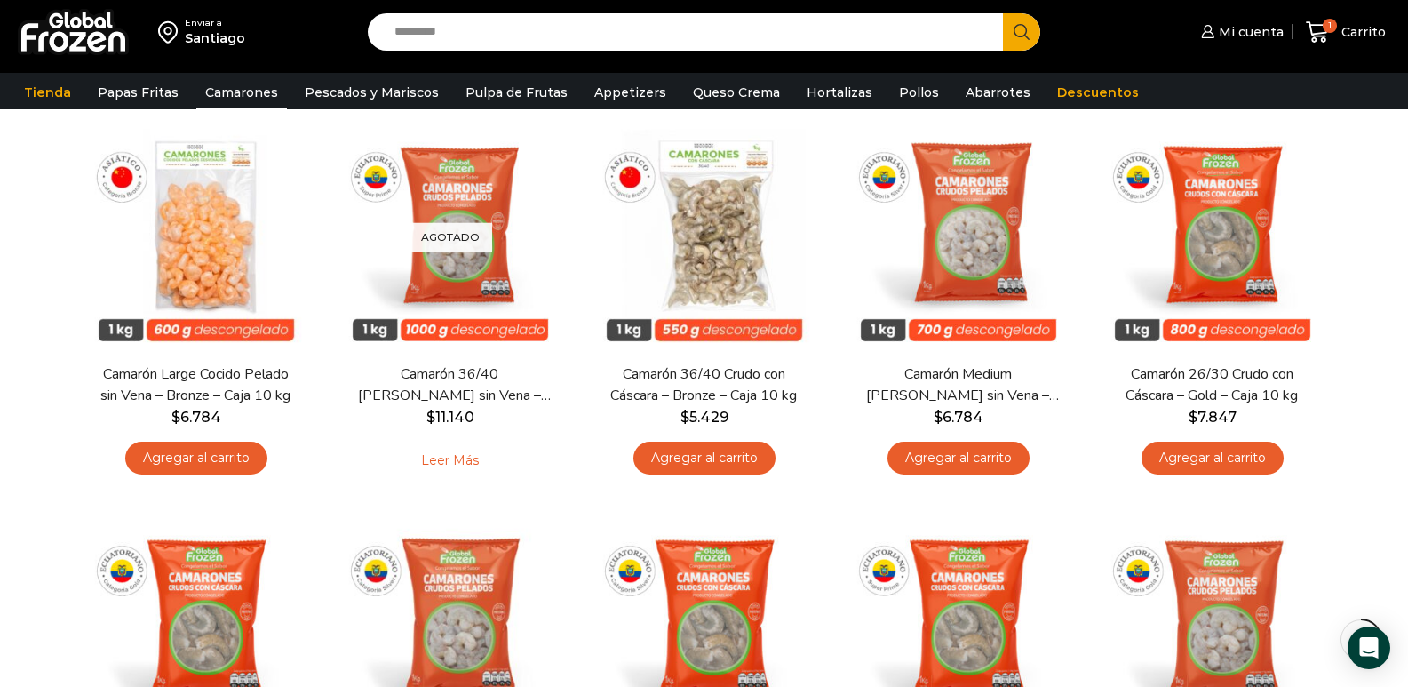
scroll to position [533, 0]
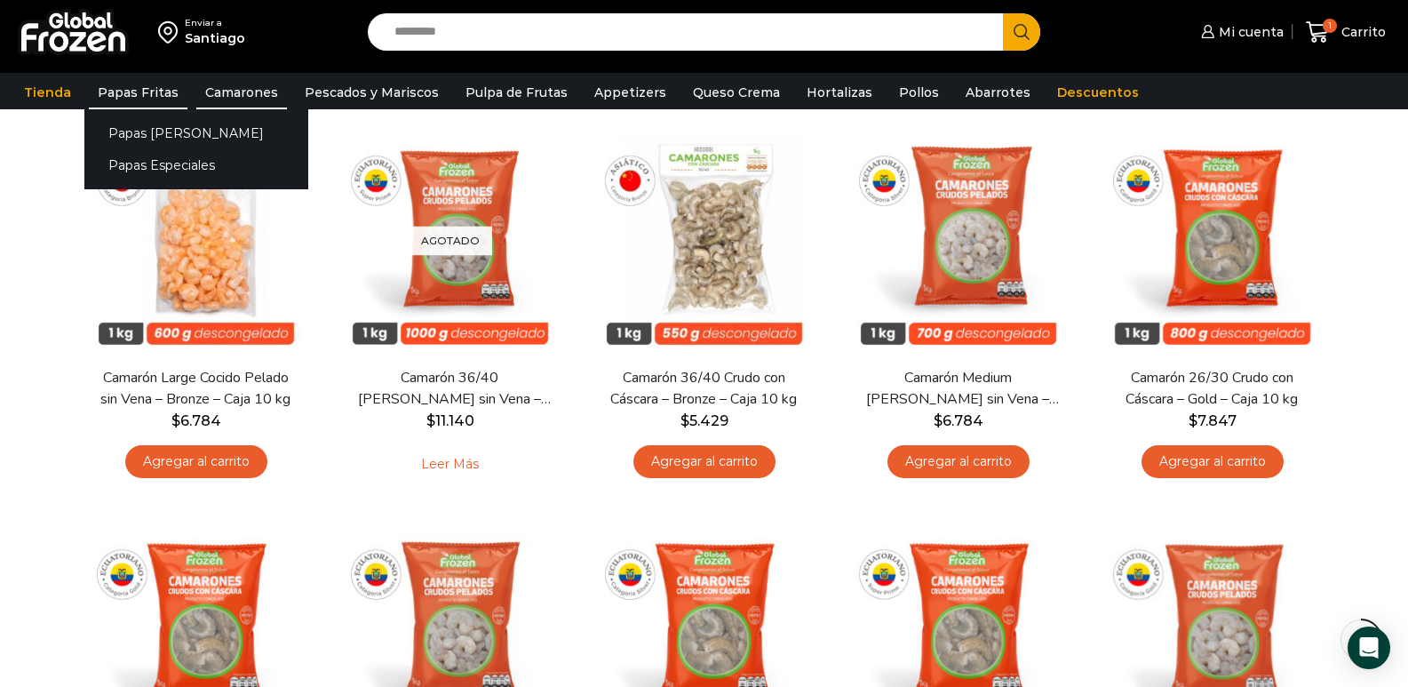
click at [127, 85] on link "Papas Fritas" at bounding box center [138, 92] width 99 height 34
